Goal: Information Seeking & Learning: Learn about a topic

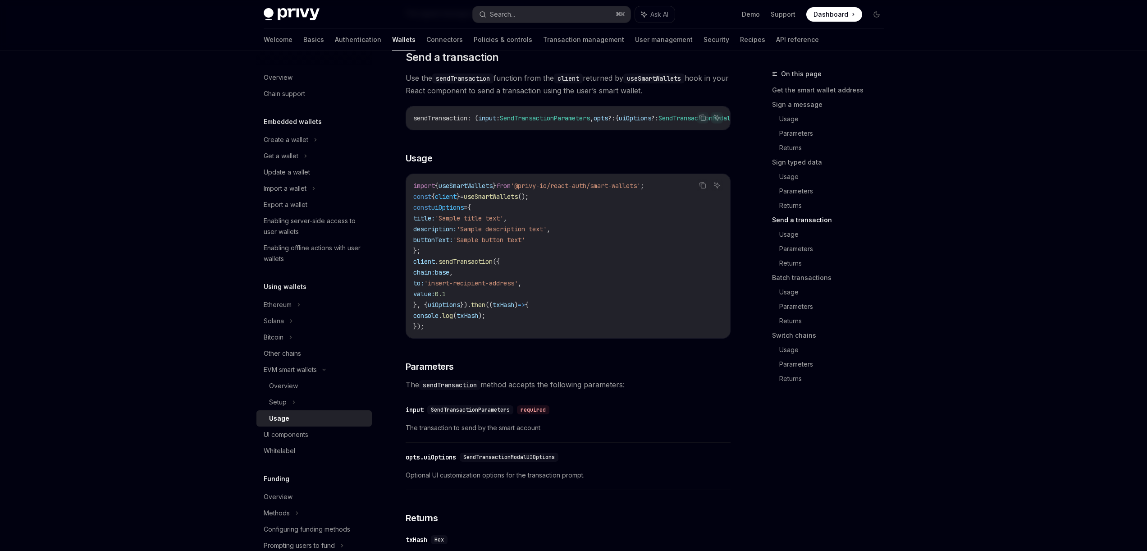
scroll to position [0, 40]
click at [676, 83] on code "useSmartWallets" at bounding box center [653, 78] width 61 height 10
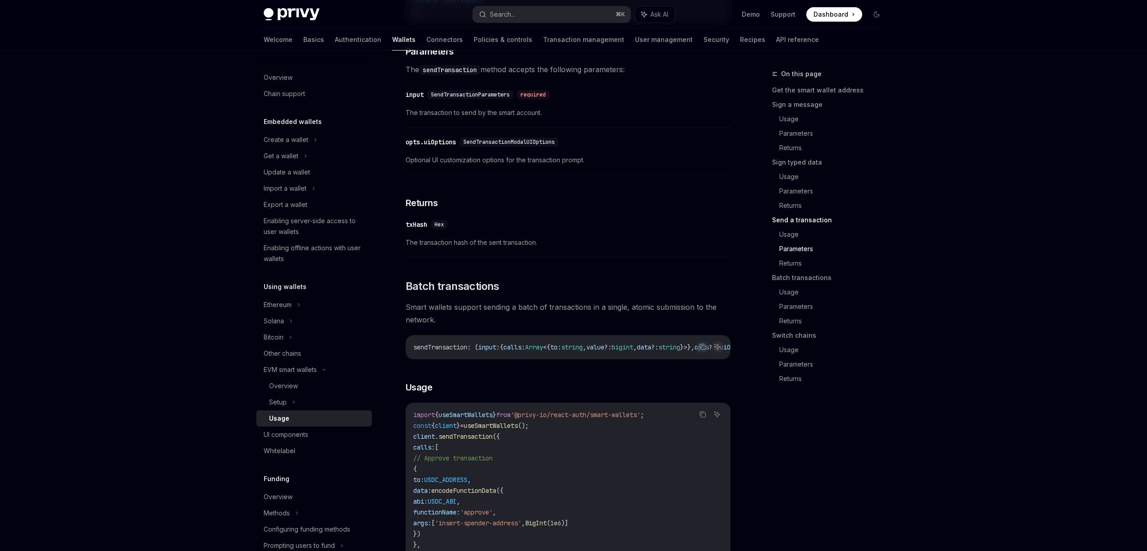
scroll to position [1256, 0]
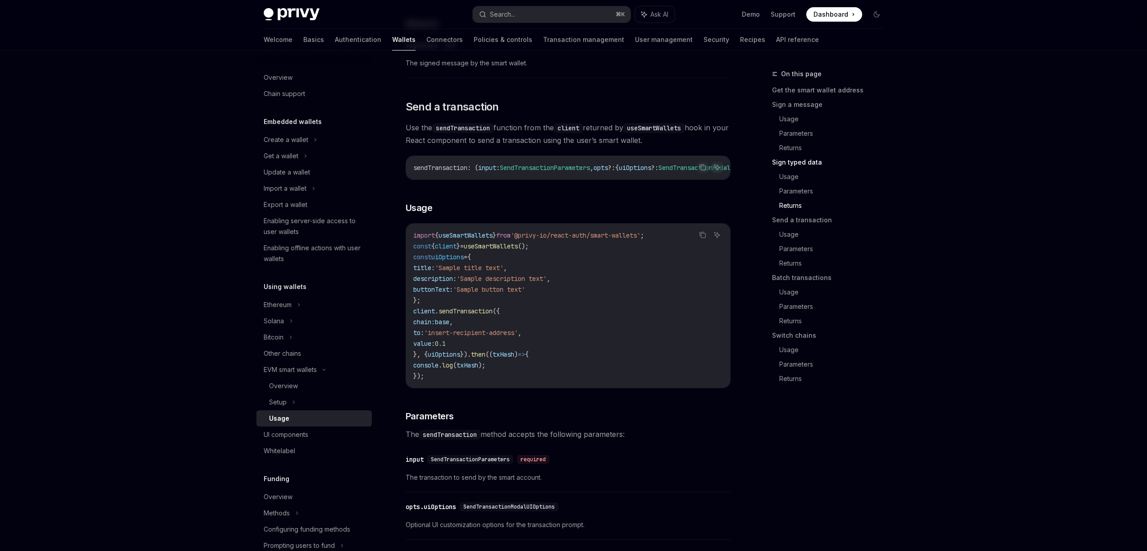
click at [449, 326] on span "base" at bounding box center [442, 322] width 14 height 8
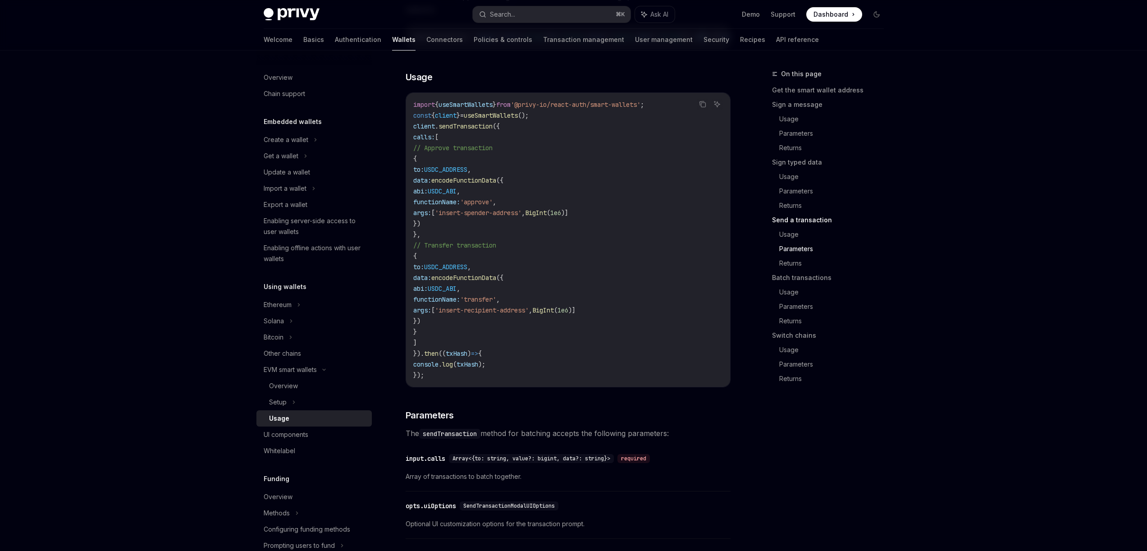
scroll to position [1370, 0]
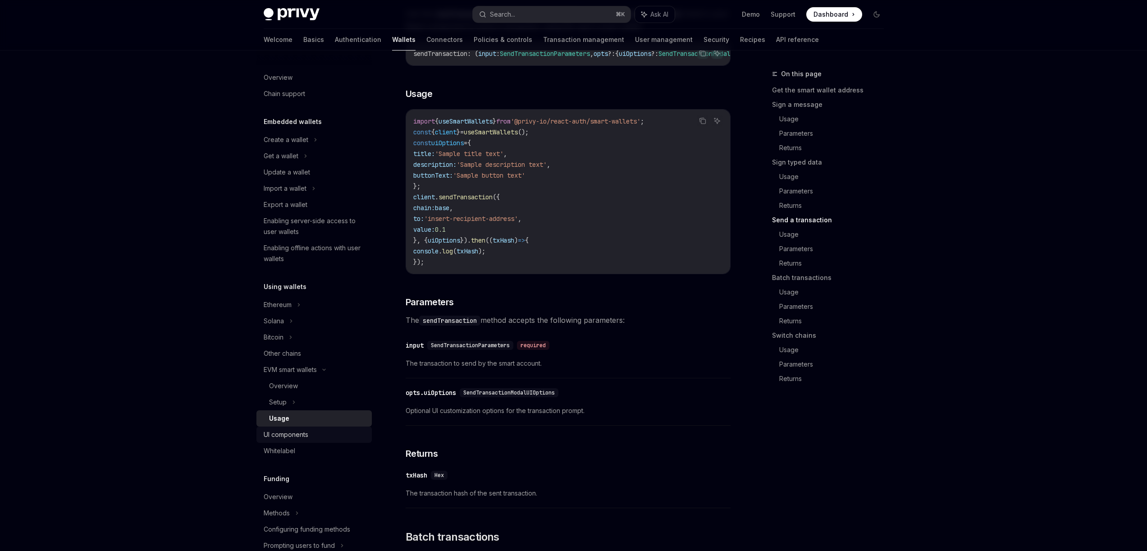
click at [280, 437] on div "UI components" at bounding box center [286, 434] width 45 height 11
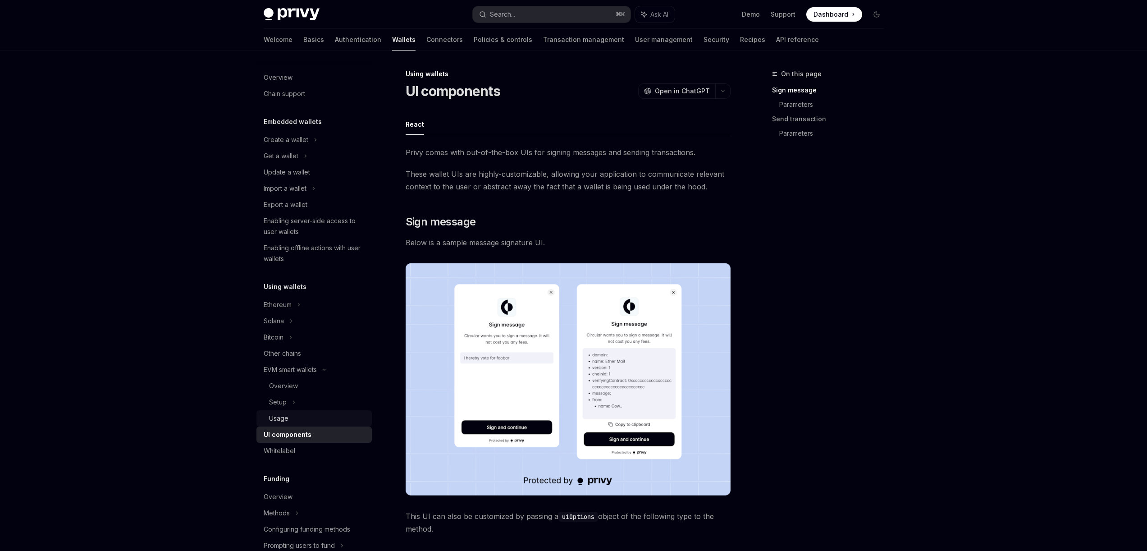
click at [278, 419] on div "Usage" at bounding box center [278, 418] width 19 height 11
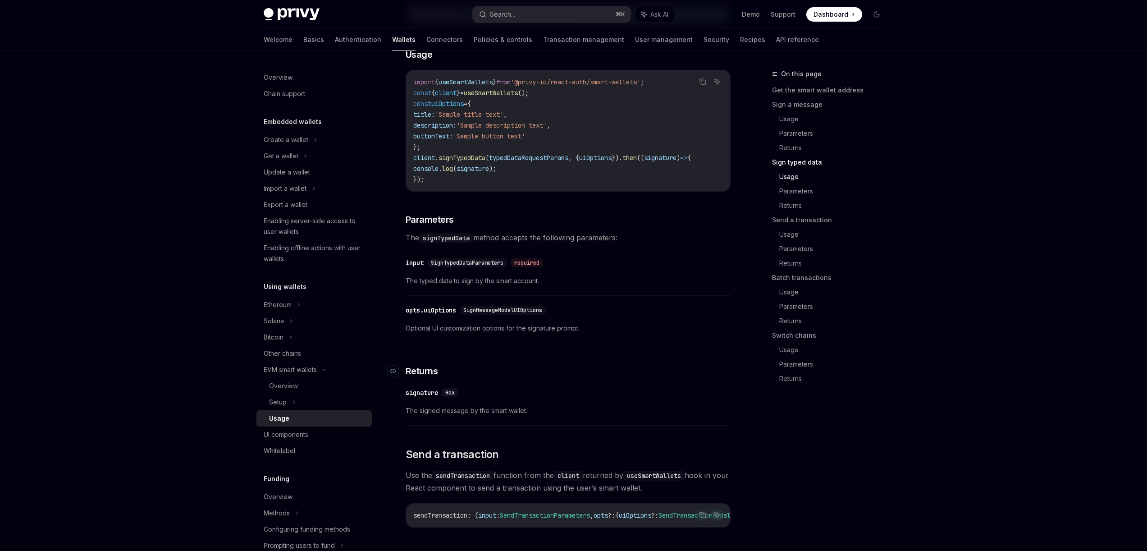
scroll to position [907, 0]
click at [312, 389] on div "Overview" at bounding box center [317, 385] width 97 height 11
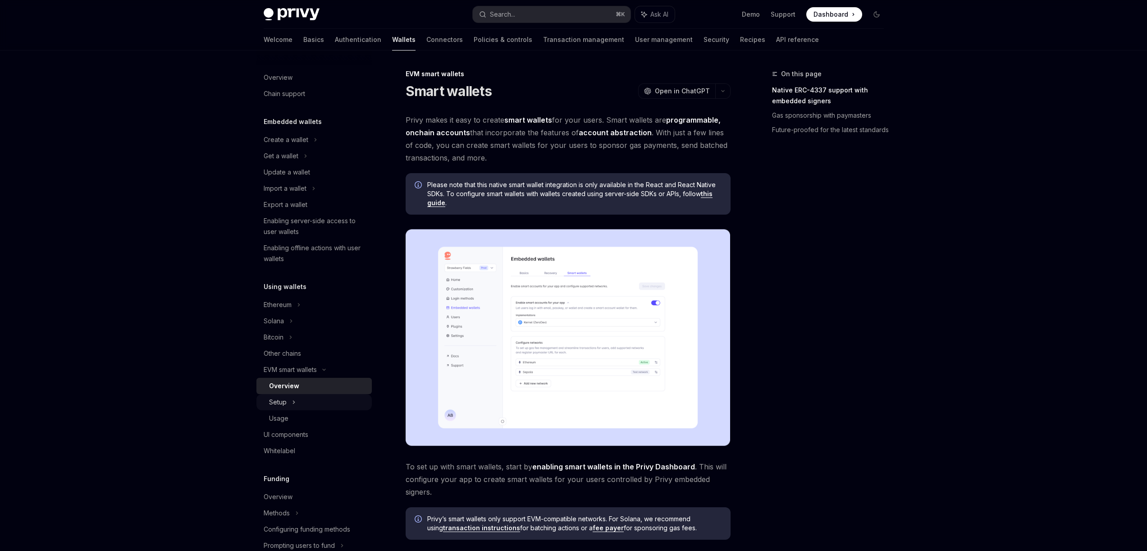
click at [293, 406] on icon at bounding box center [294, 402] width 4 height 11
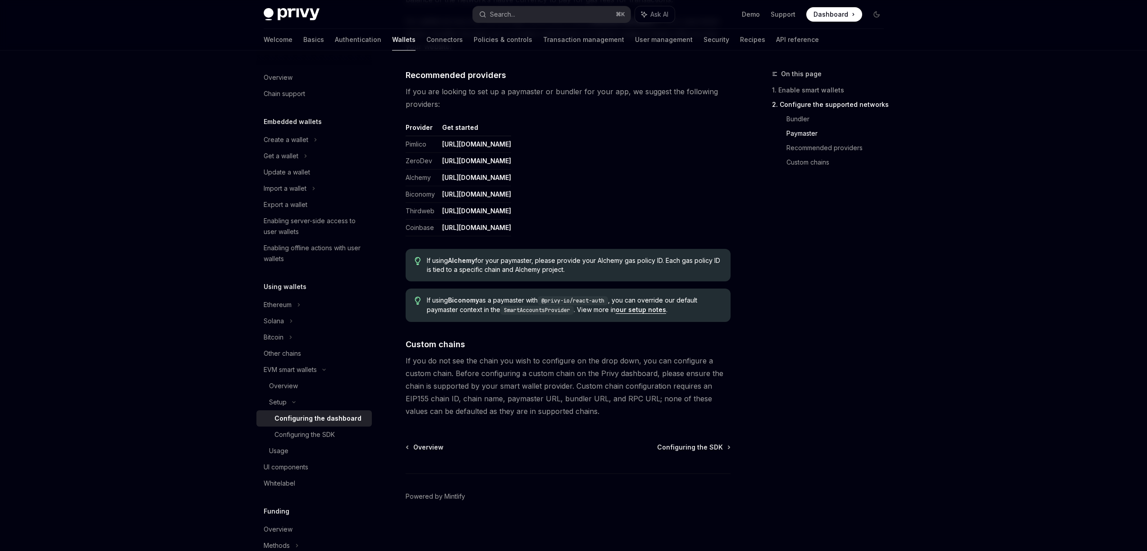
scroll to position [1053, 0]
click at [290, 388] on div "Overview" at bounding box center [283, 385] width 29 height 11
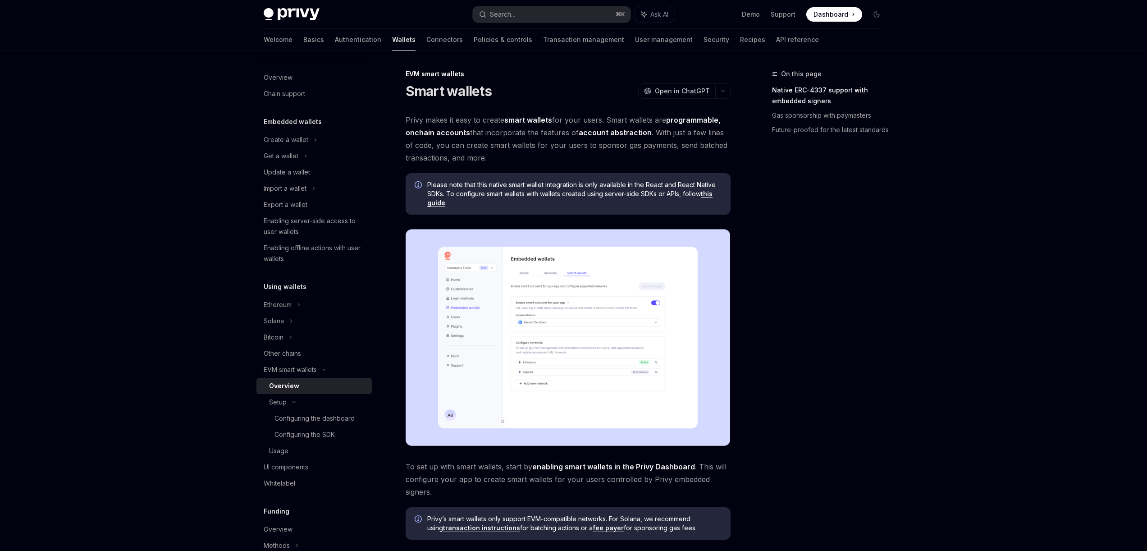
click at [710, 195] on link "this guide" at bounding box center [569, 198] width 285 height 17
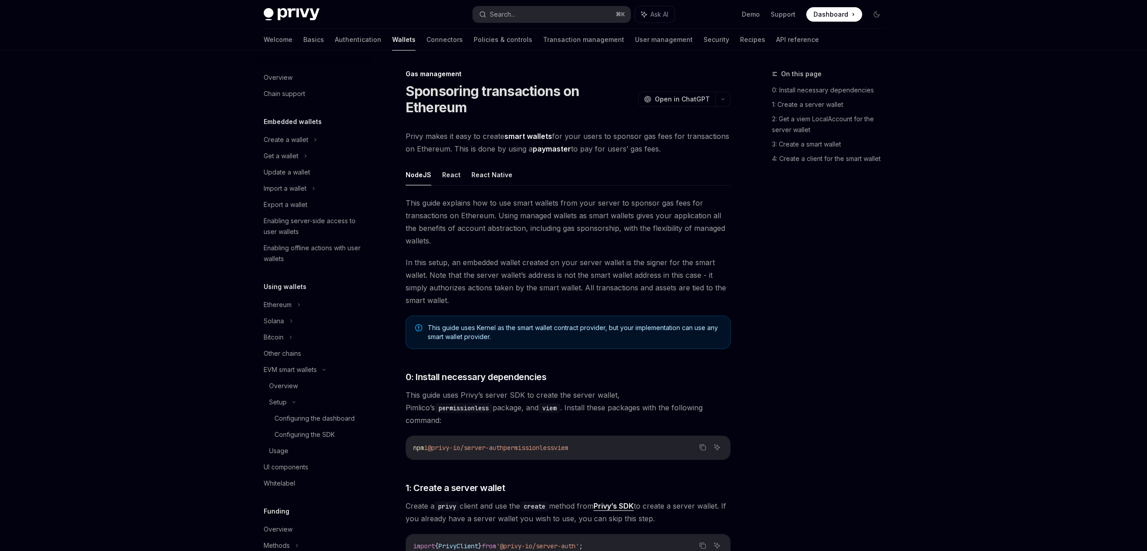
scroll to position [310, 0]
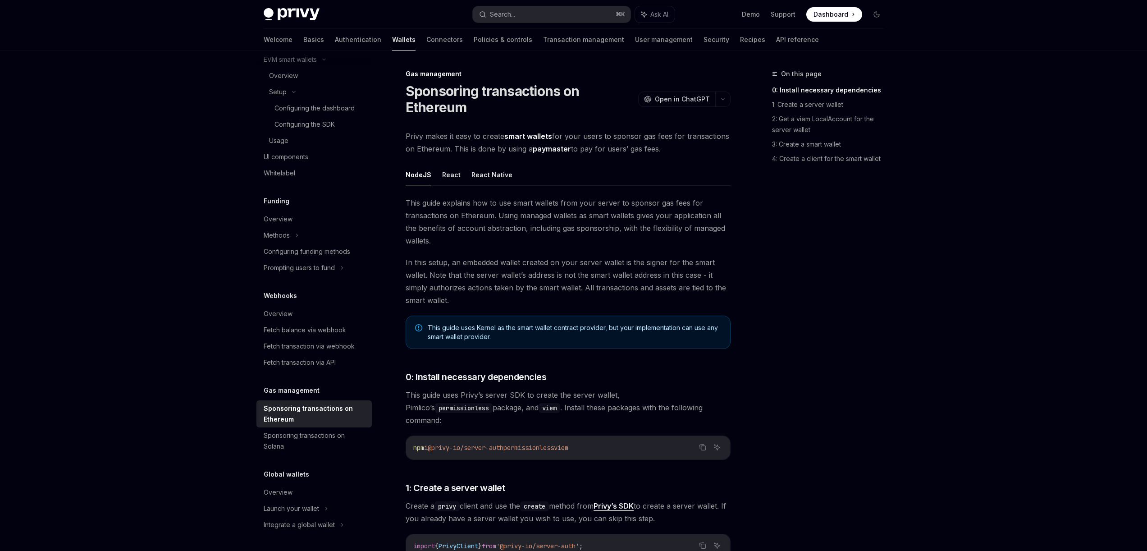
type textarea "*"
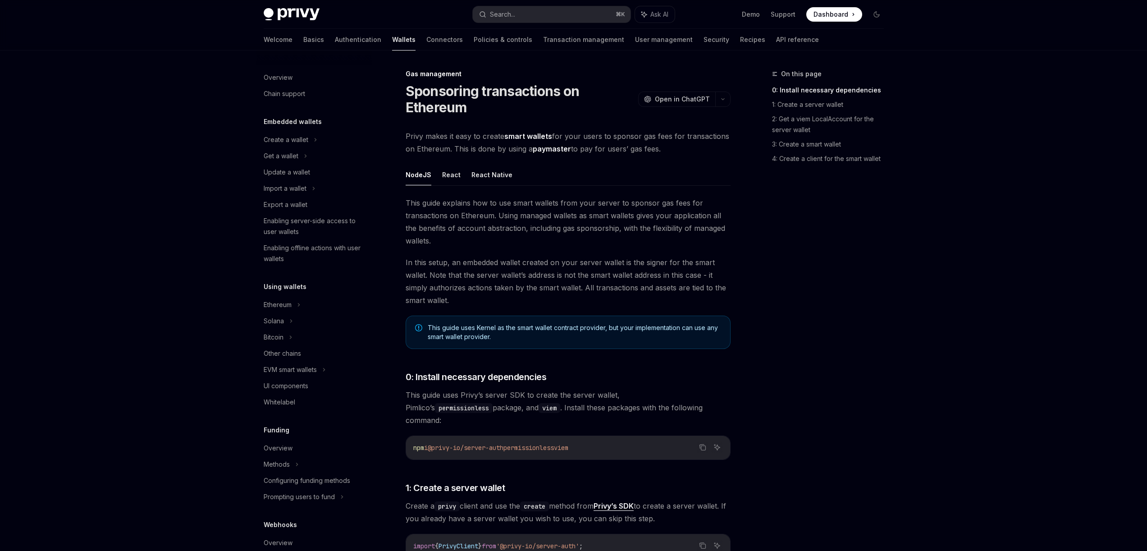
scroll to position [229, 0]
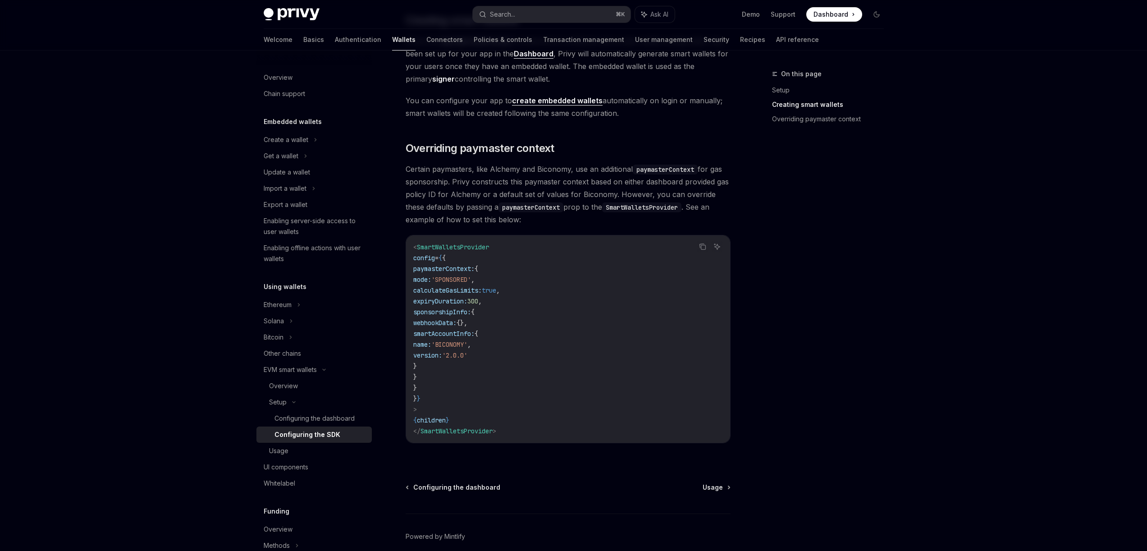
scroll to position [582, 0]
